Goal: Information Seeking & Learning: Learn about a topic

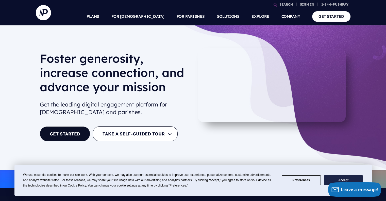
drag, startPoint x: 389, startPoint y: 13, endPoint x: 388, endPoint y: 2, distance: 11.2
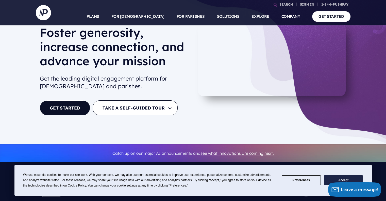
scroll to position [29, 0]
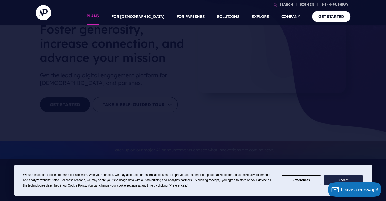
click at [99, 17] on link "PLANS" at bounding box center [92, 17] width 13 height 18
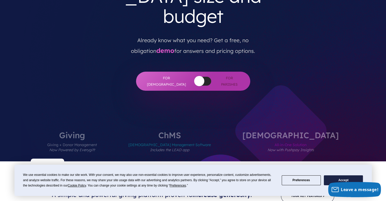
scroll to position [131, 0]
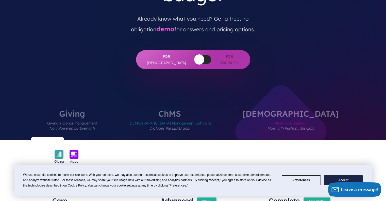
drag, startPoint x: 387, startPoint y: 8, endPoint x: 388, endPoint y: 18, distance: 9.7
click at [191, 109] on label "[DEMOGRAPHIC_DATA] Management Software Includes the LEAD app" at bounding box center [169, 124] width 113 height 30
click at [274, 109] on label "[DEMOGRAPHIC_DATA] All-in-One Solution Now with Pushpay Insights" at bounding box center [290, 124] width 127 height 30
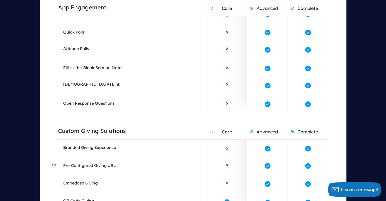
scroll to position [0, 0]
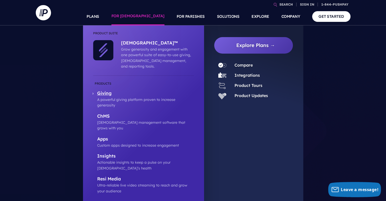
click at [102, 90] on p "Giving" at bounding box center [145, 93] width 97 height 6
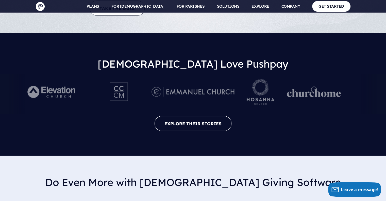
scroll to position [1080, 0]
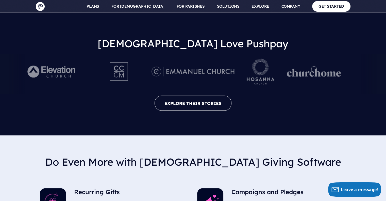
drag, startPoint x: 389, startPoint y: 14, endPoint x: 389, endPoint y: 100, distance: 86.2
click at [386, 100] on html "SEARCH SIGN IN ChurchStaq™ Giving" at bounding box center [193, 190] width 386 height 2541
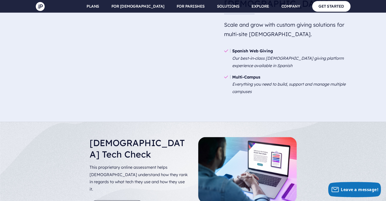
scroll to position [0, 0]
